Goal: Check status: Check status

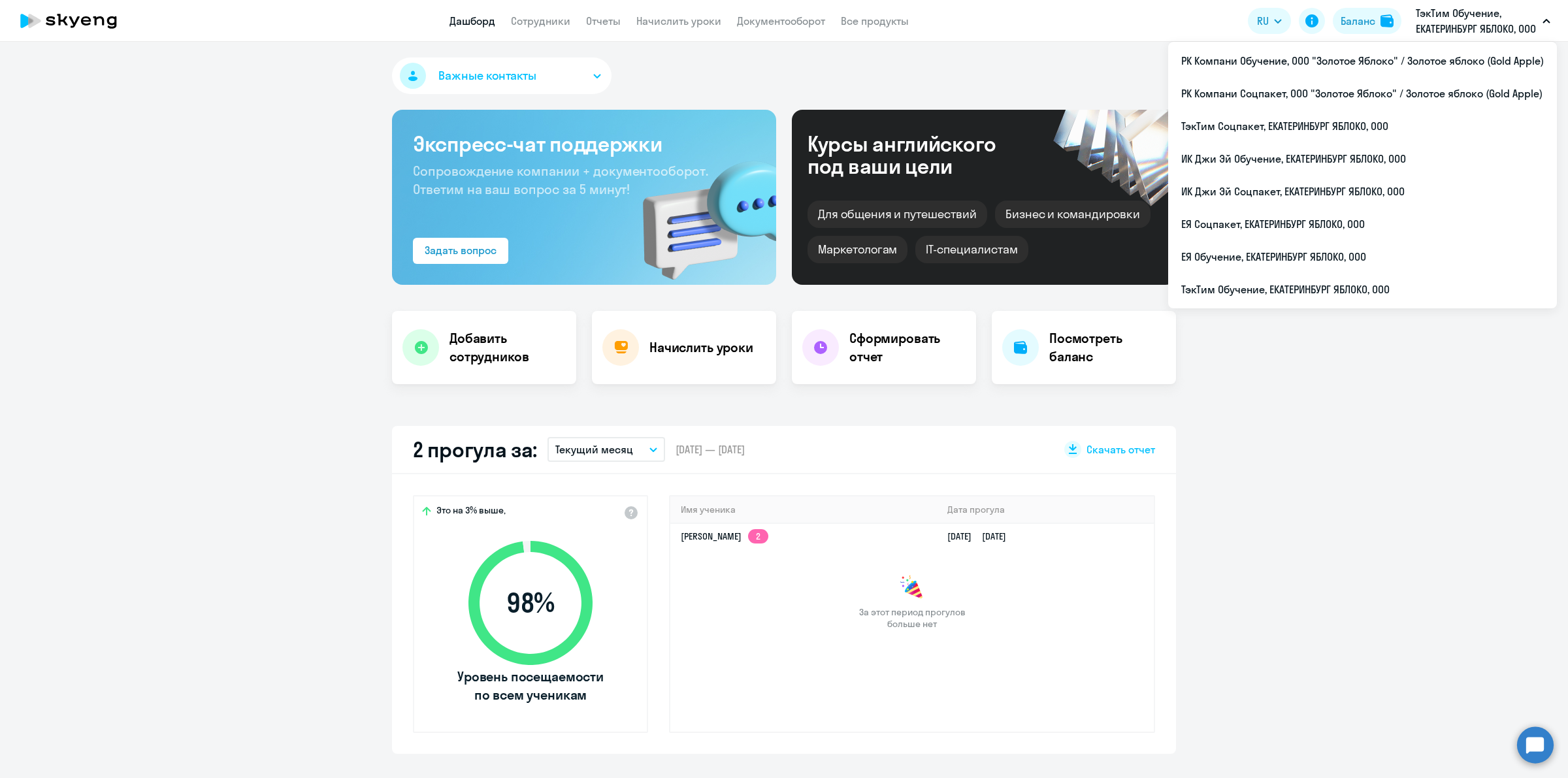
select select "30"
click at [1364, 291] on li "ТэкТим Обучение, ЕКАТЕРИНБУРГ ЯБЛОКО, ООО" at bounding box center [1362, 289] width 389 height 33
click at [1434, 79] on li "РК Компани Соцпакет, ООО "Золотое Яблоко" / Золотое яблоко (Gold Apple)" at bounding box center [1362, 93] width 389 height 33
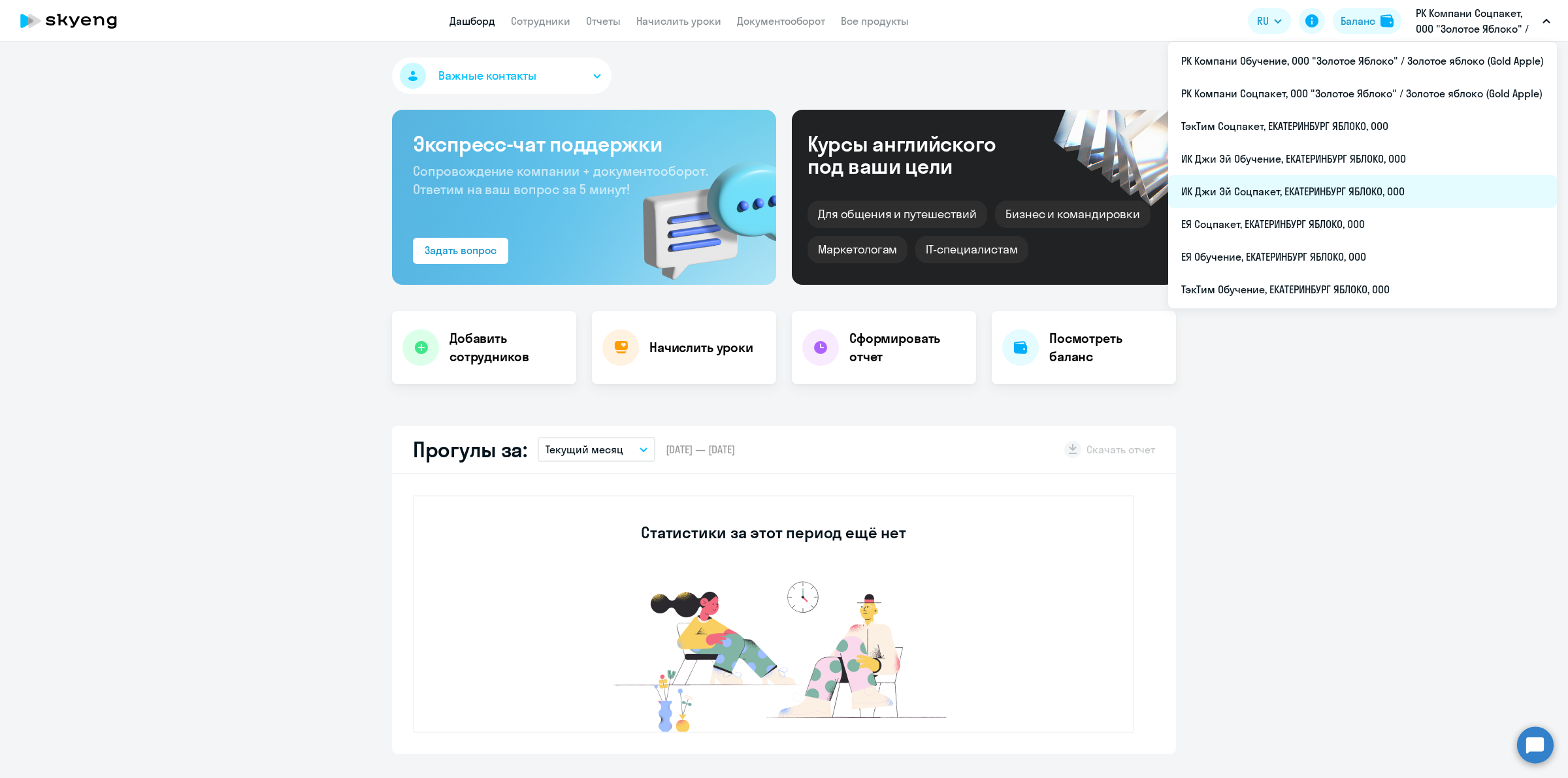
select select "30"
click at [1339, 192] on li "ИК Джи Эй Соцпакет, ЕКАТЕРИНБУРГ ЯБЛОКО, ООО" at bounding box center [1362, 191] width 389 height 33
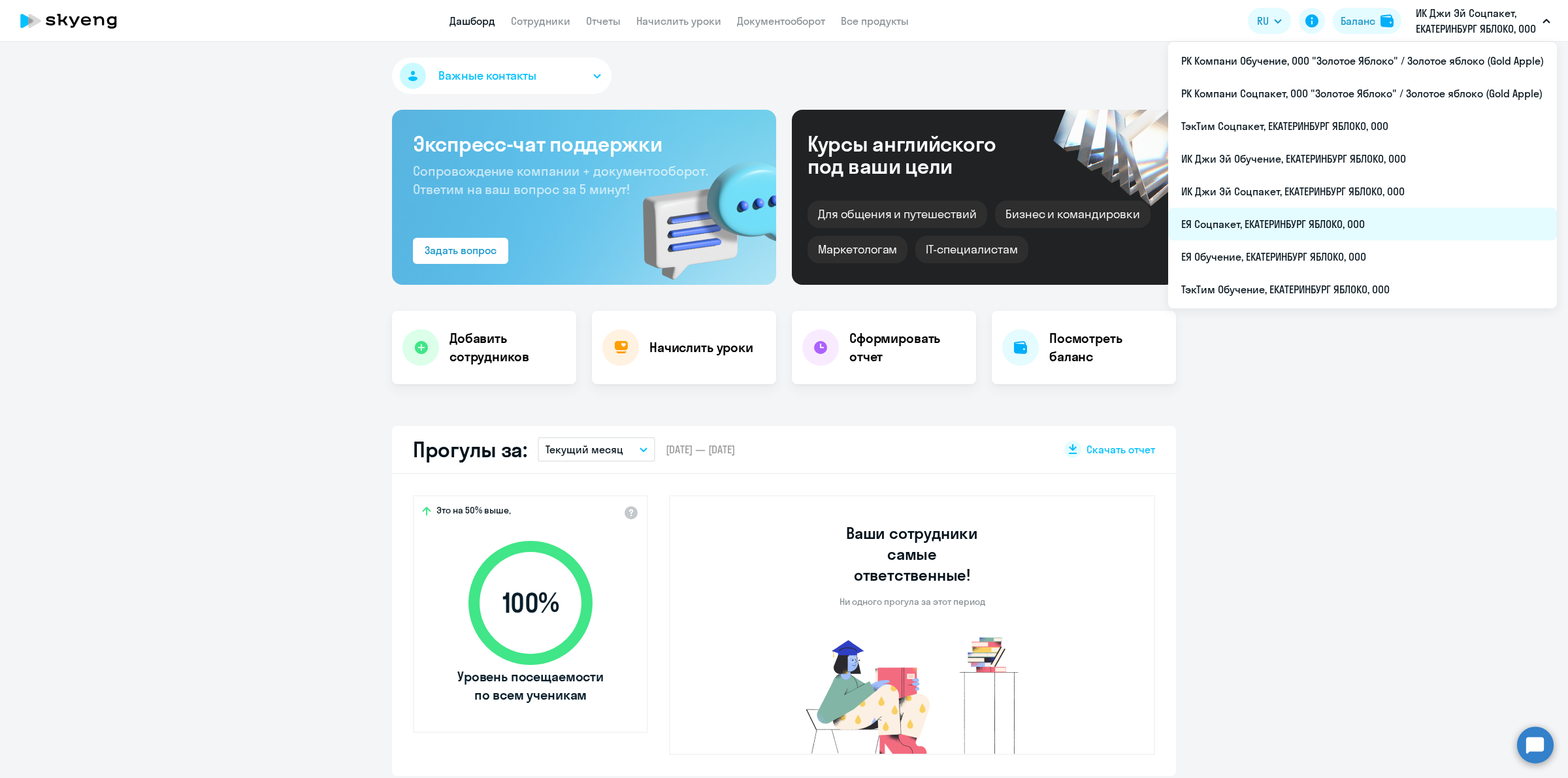
click at [1328, 226] on li "ЕЯ Соцпакет, ЕКАТЕРИНБУРГ ЯБЛОКО, ООО" at bounding box center [1362, 224] width 389 height 33
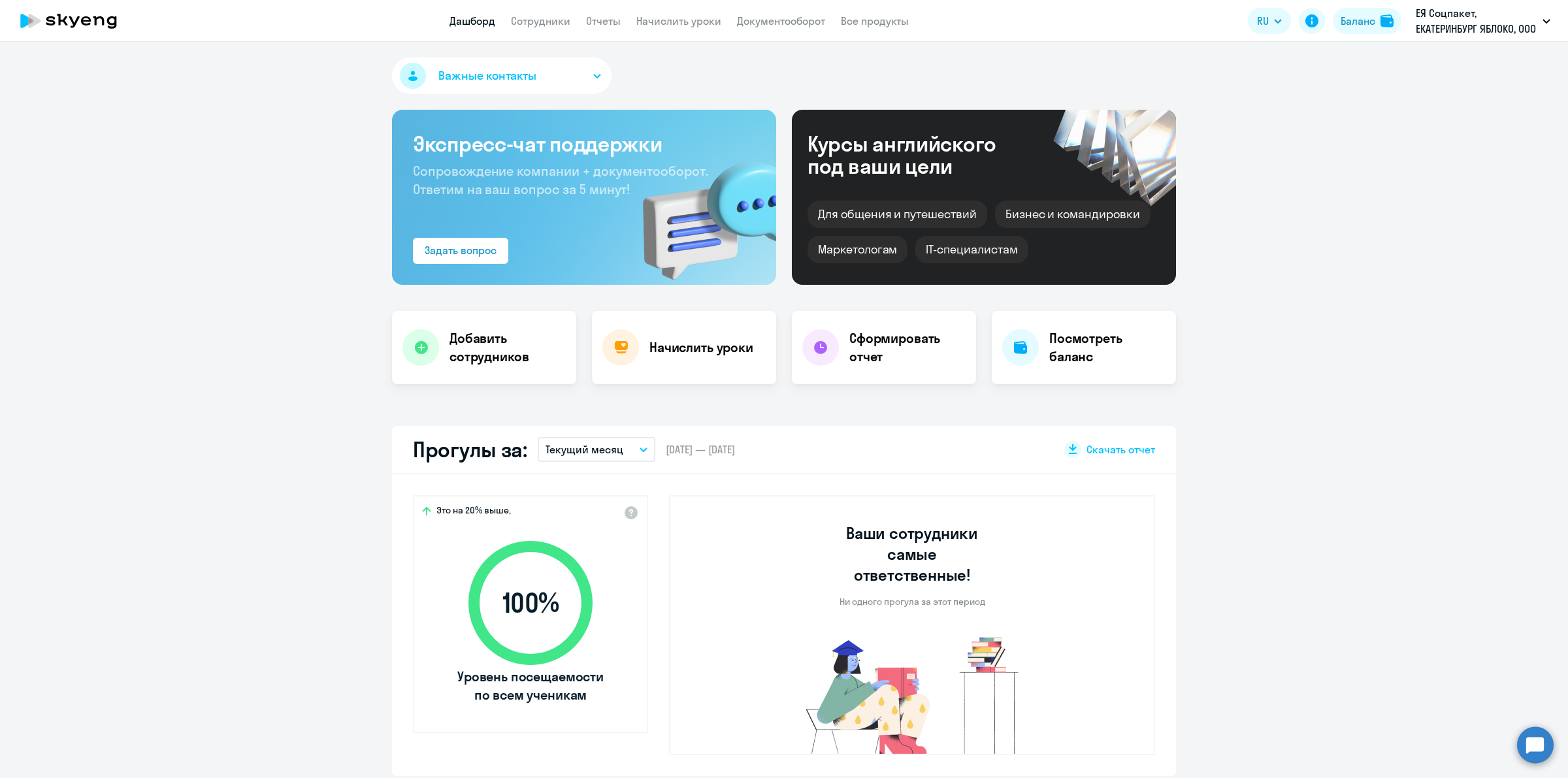
select select "30"
